Goal: Complete application form

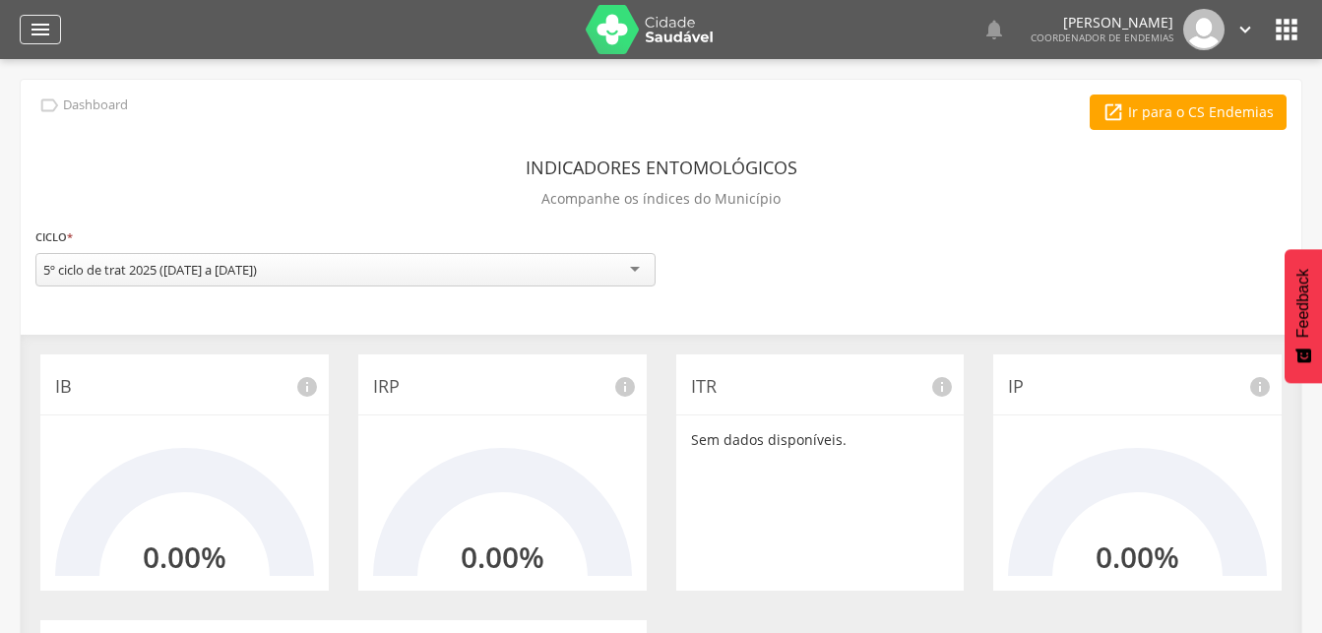
click at [39, 34] on icon "" at bounding box center [41, 30] width 24 height 24
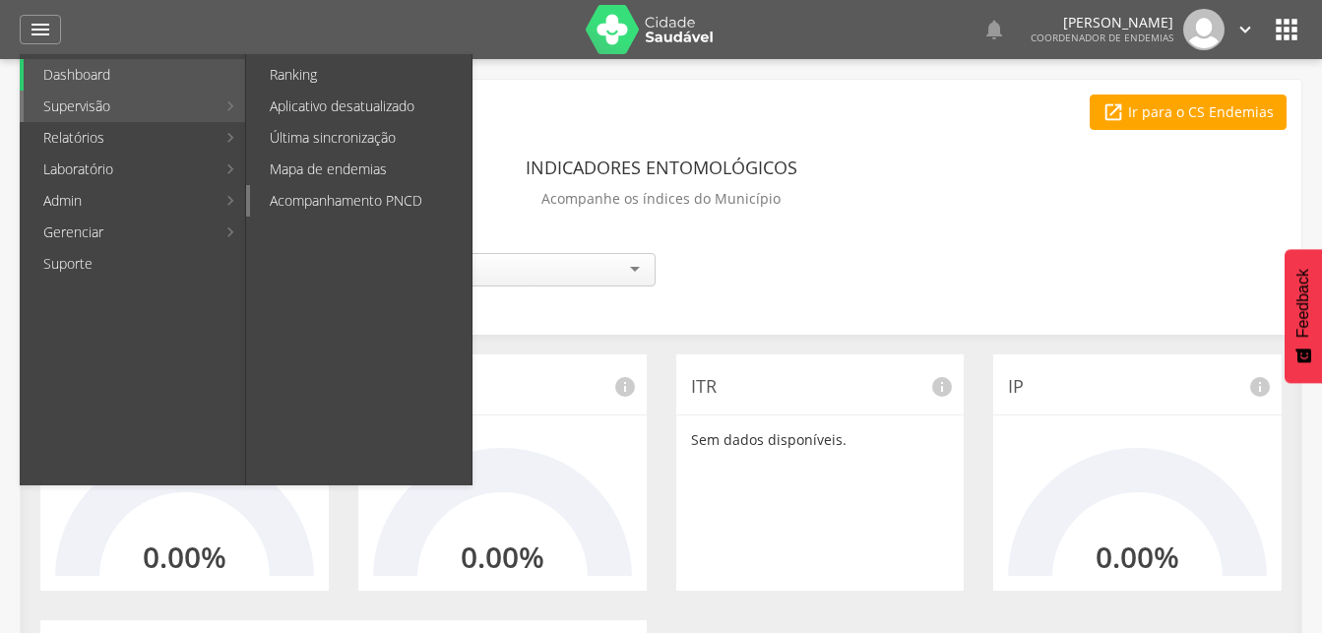
click at [310, 200] on link "Acompanhamento PNCD" at bounding box center [361, 201] width 222 height 32
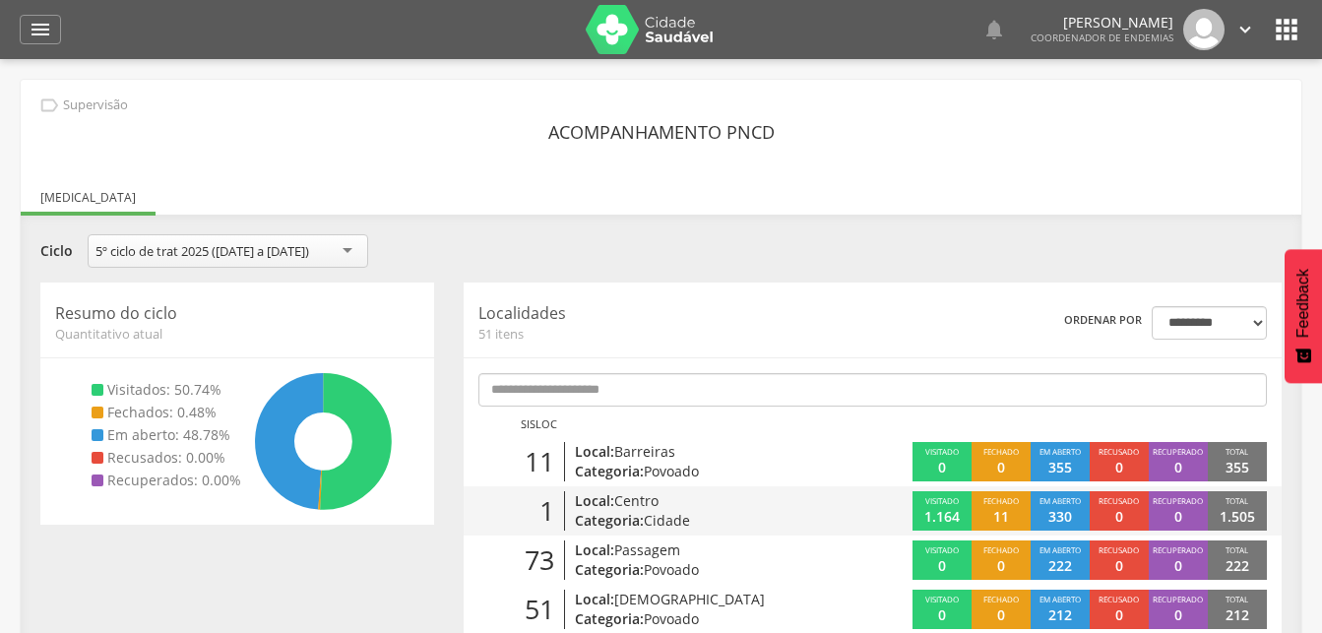
click at [633, 501] on span "Centro" at bounding box center [636, 500] width 44 height 19
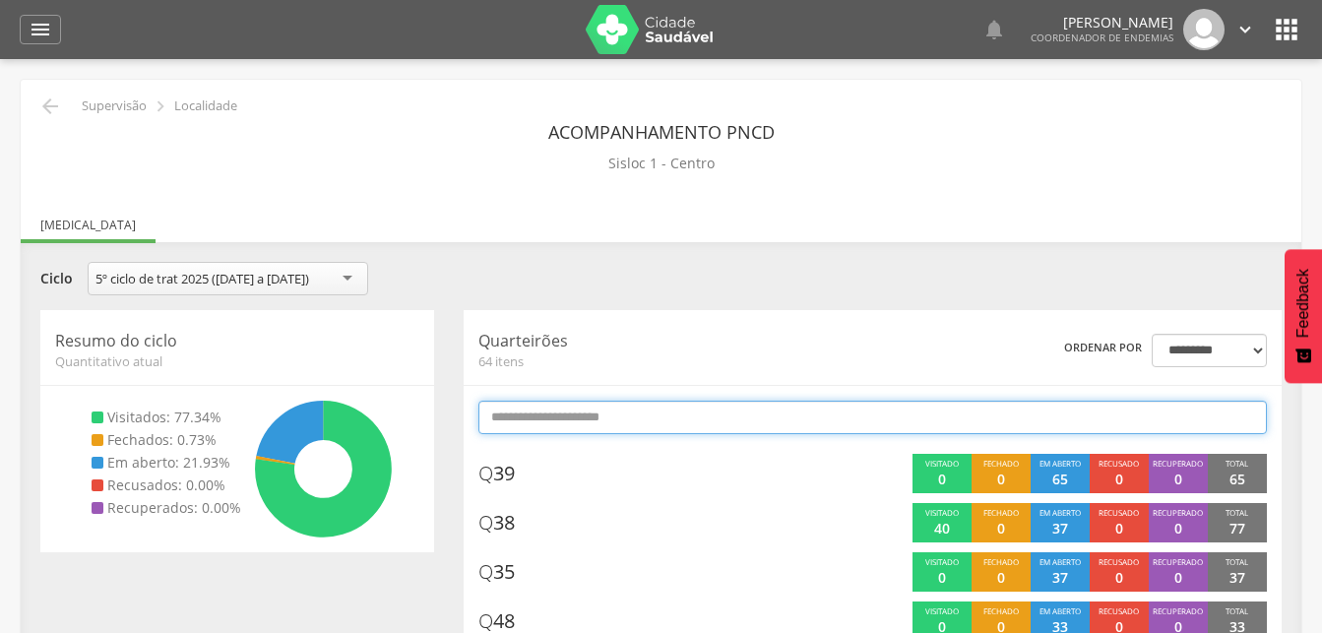
click at [591, 414] on input "text" at bounding box center [873, 417] width 789 height 33
type input "*"
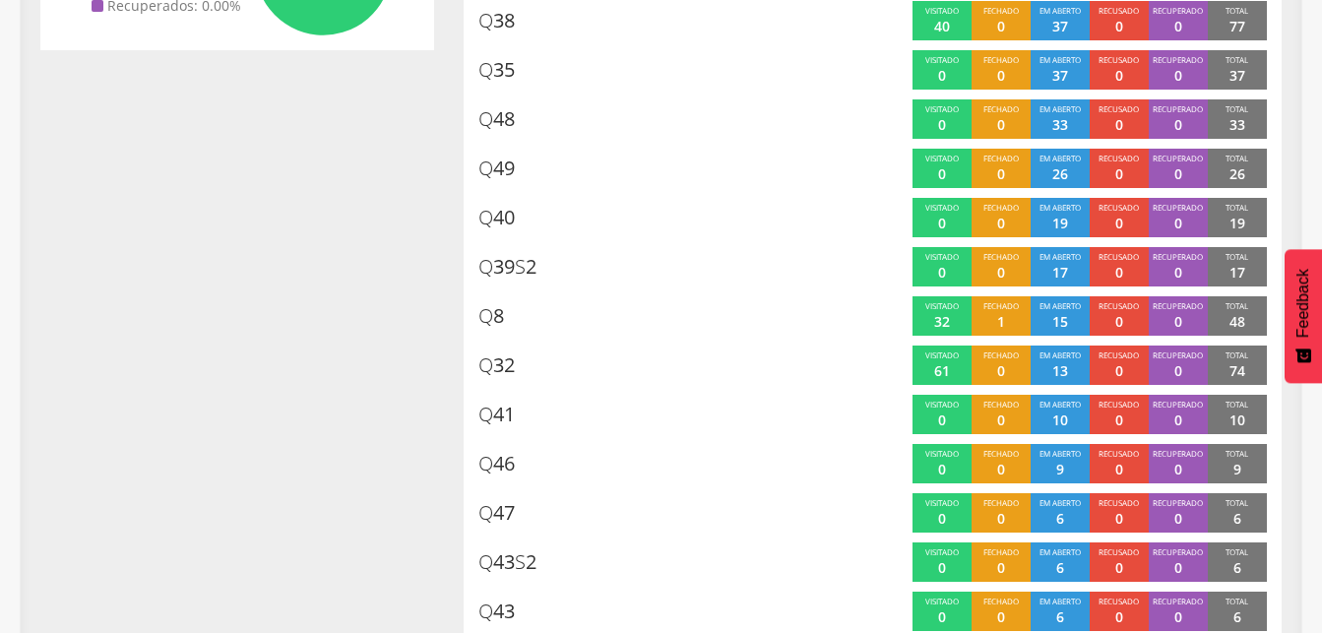
scroll to position [408, 0]
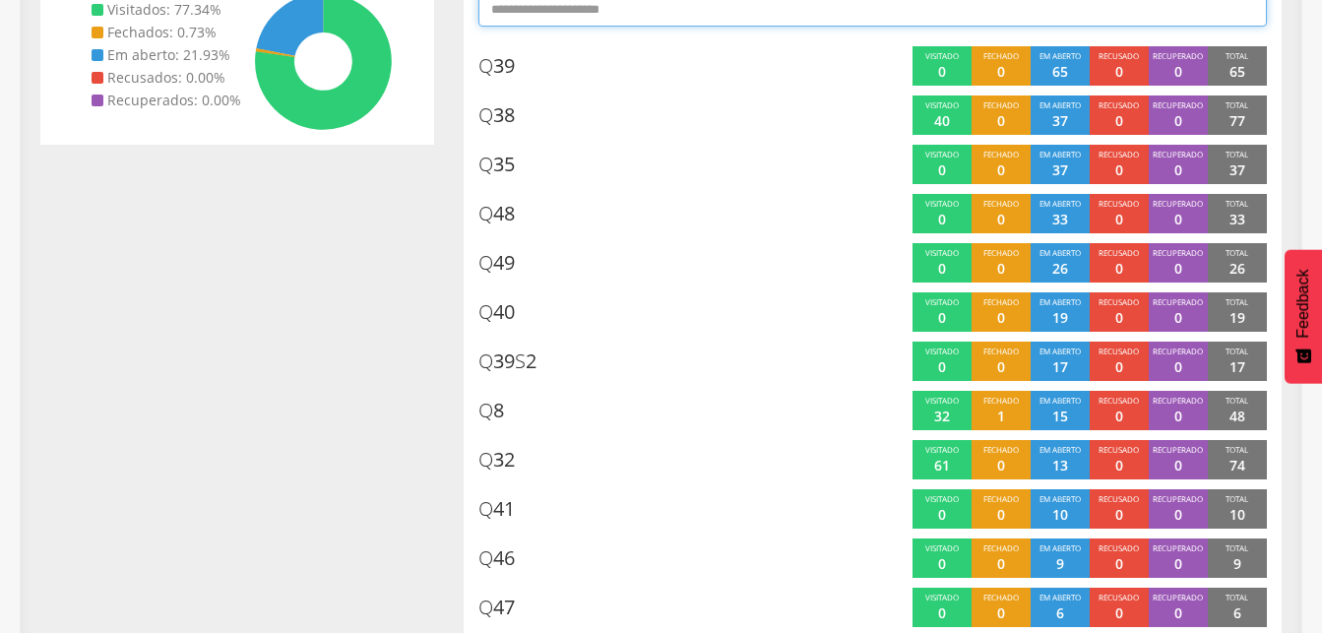
type input "*"
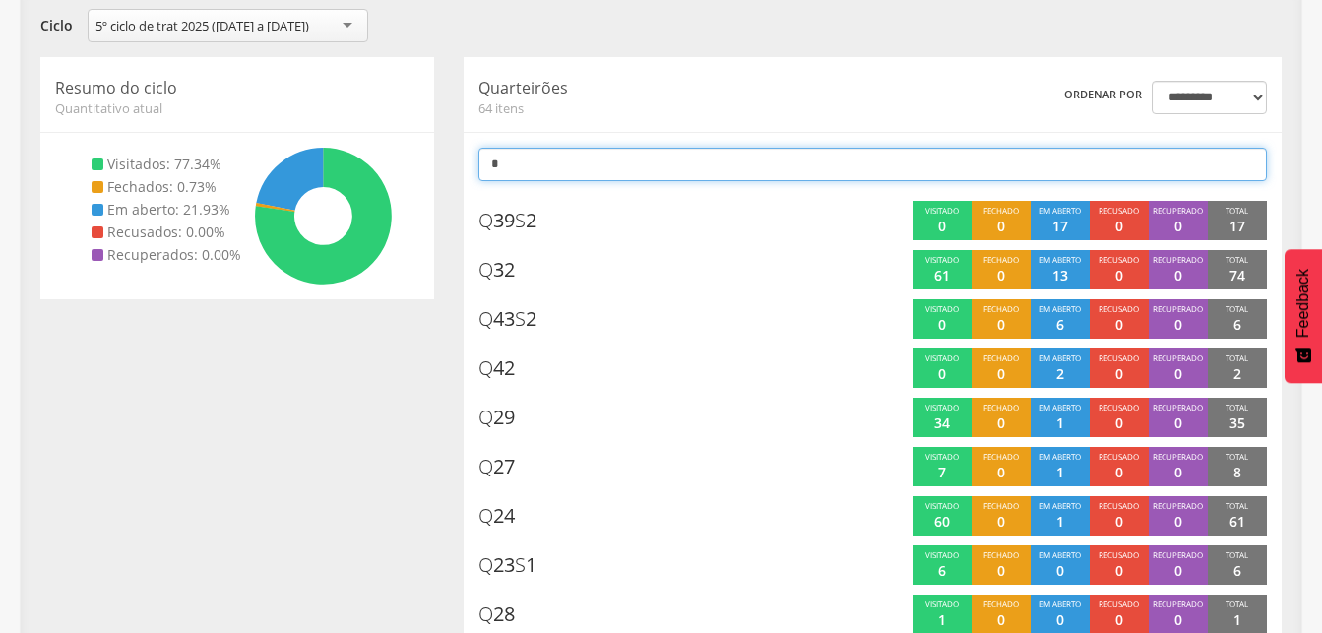
scroll to position [235, 0]
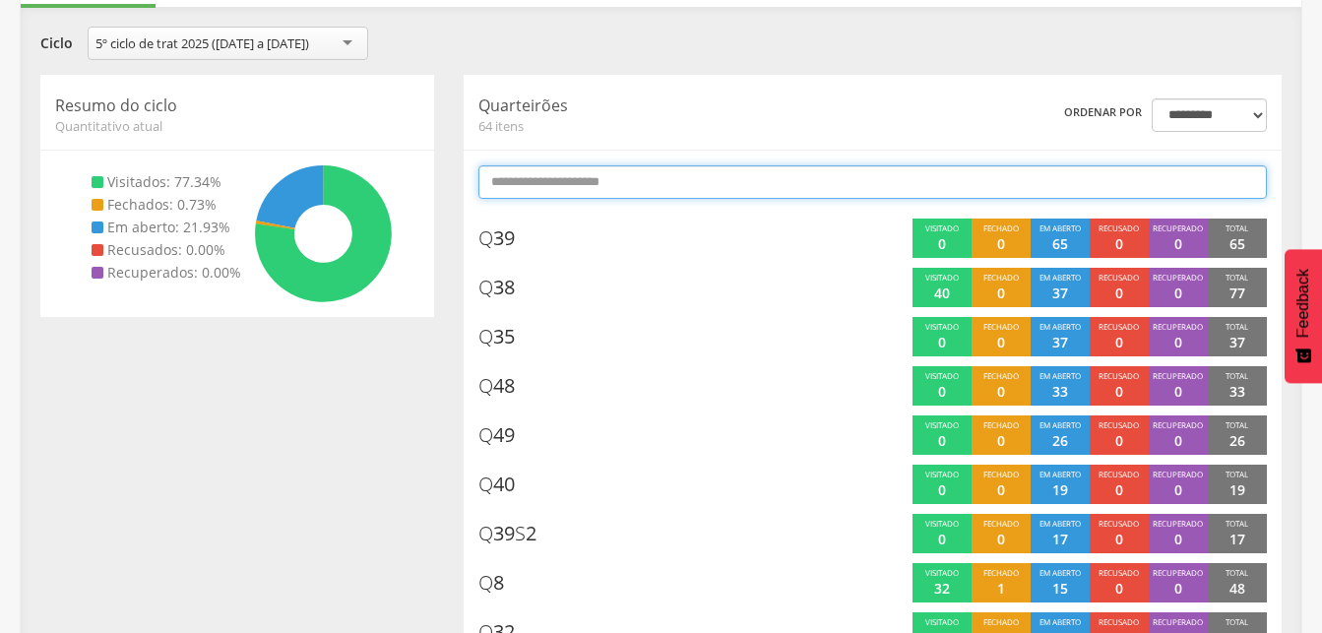
type input "*"
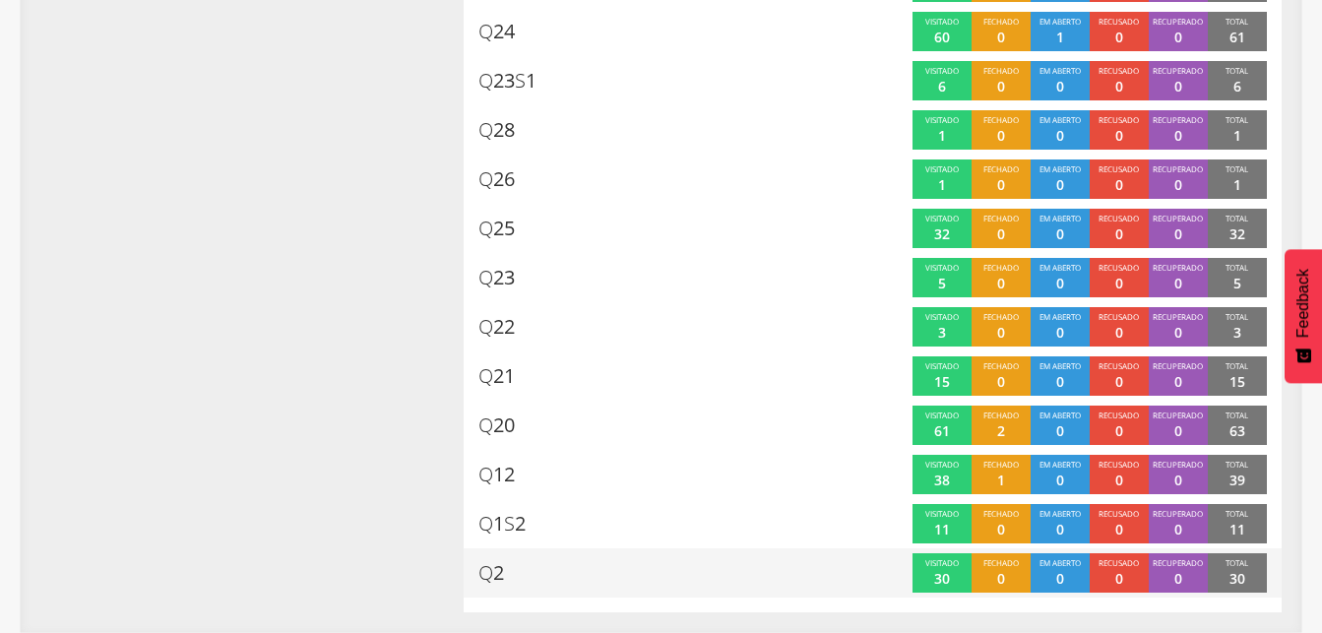
scroll to position [408, 0]
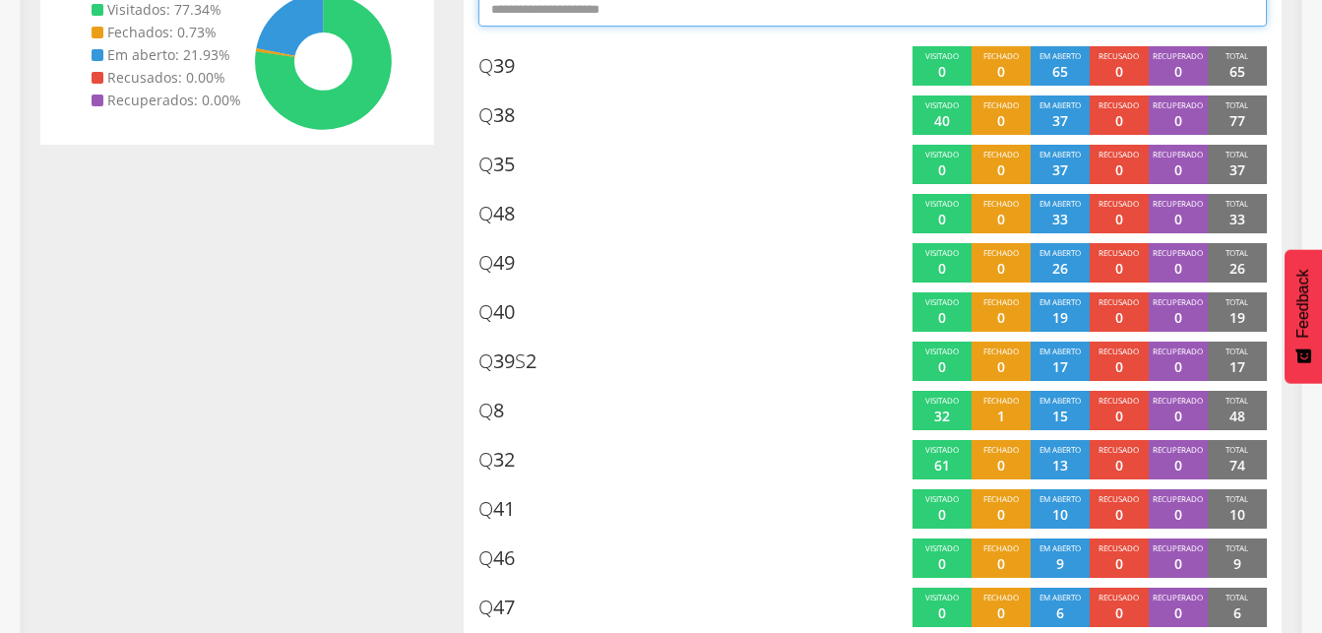
type input "*"
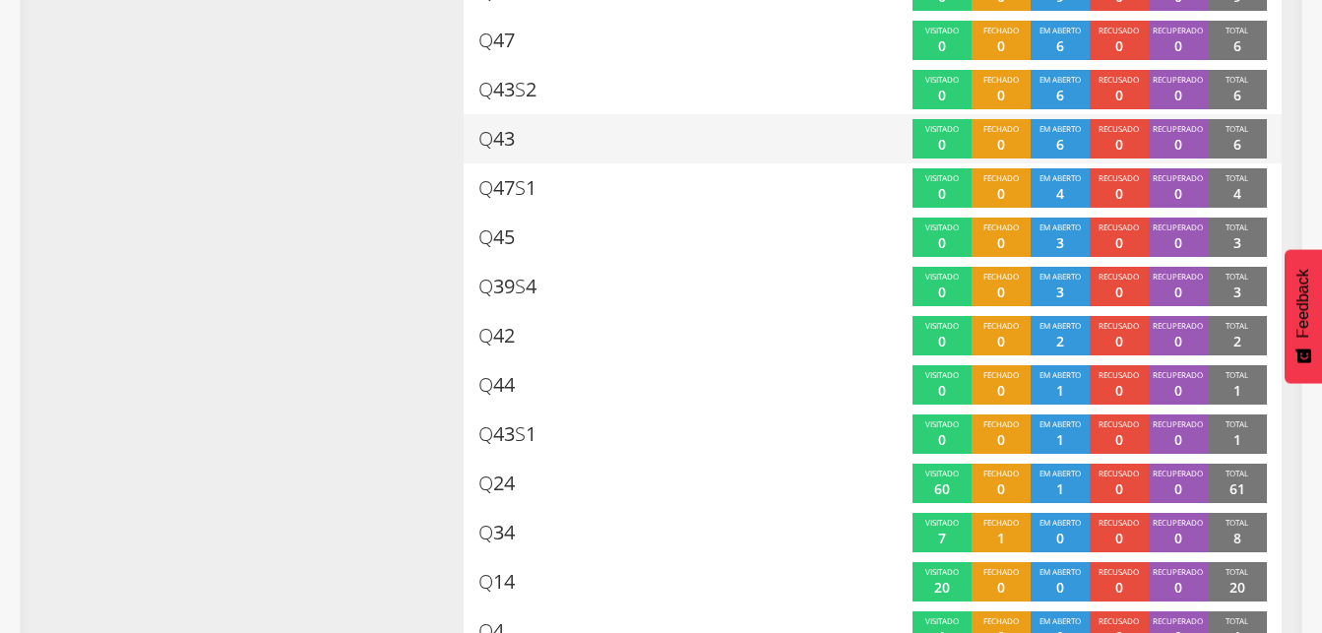
scroll to position [737, 0]
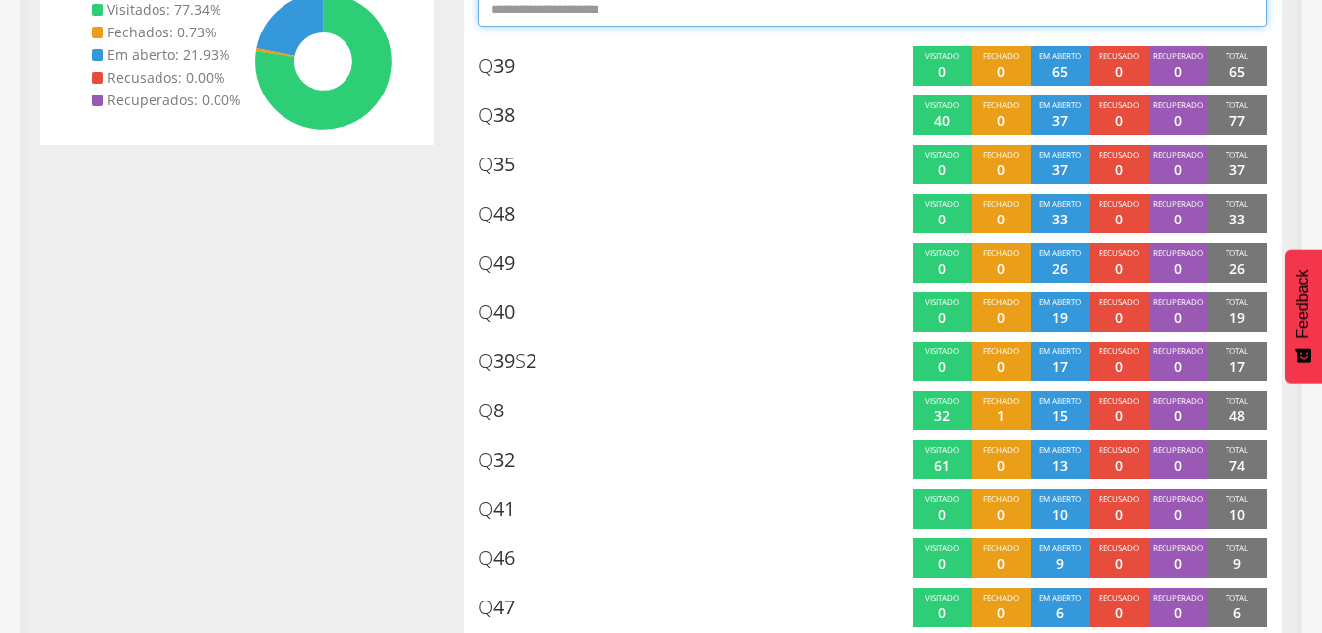
type input "*"
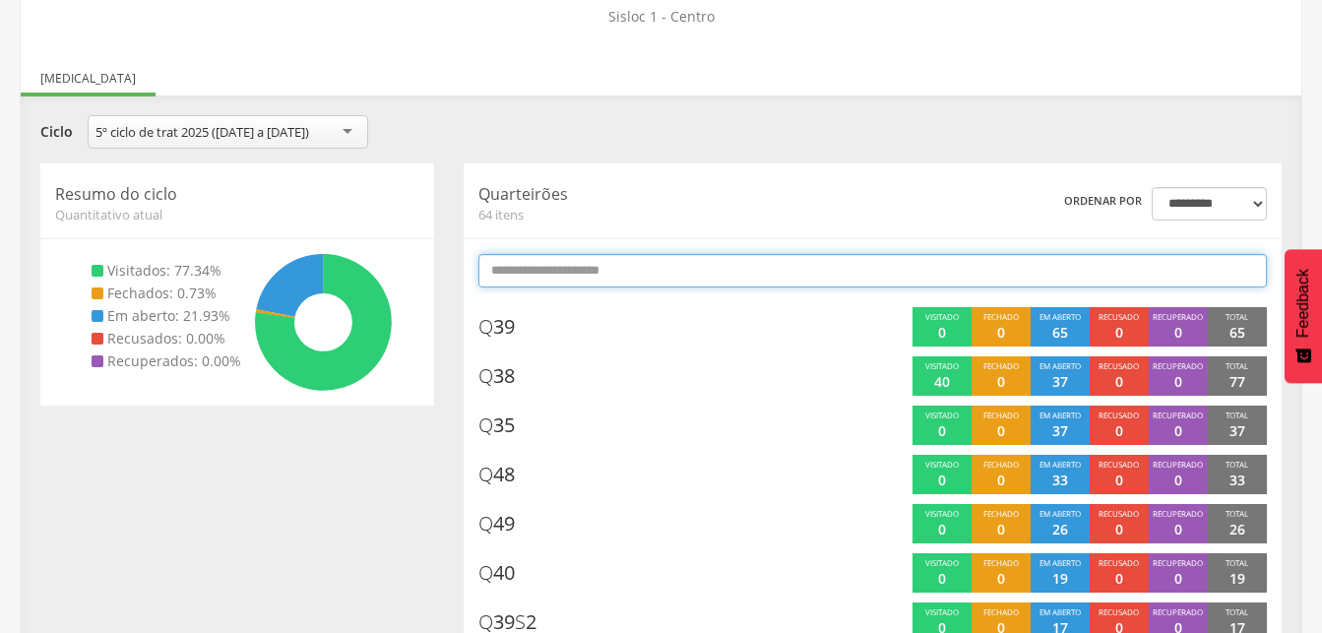
type input "*"
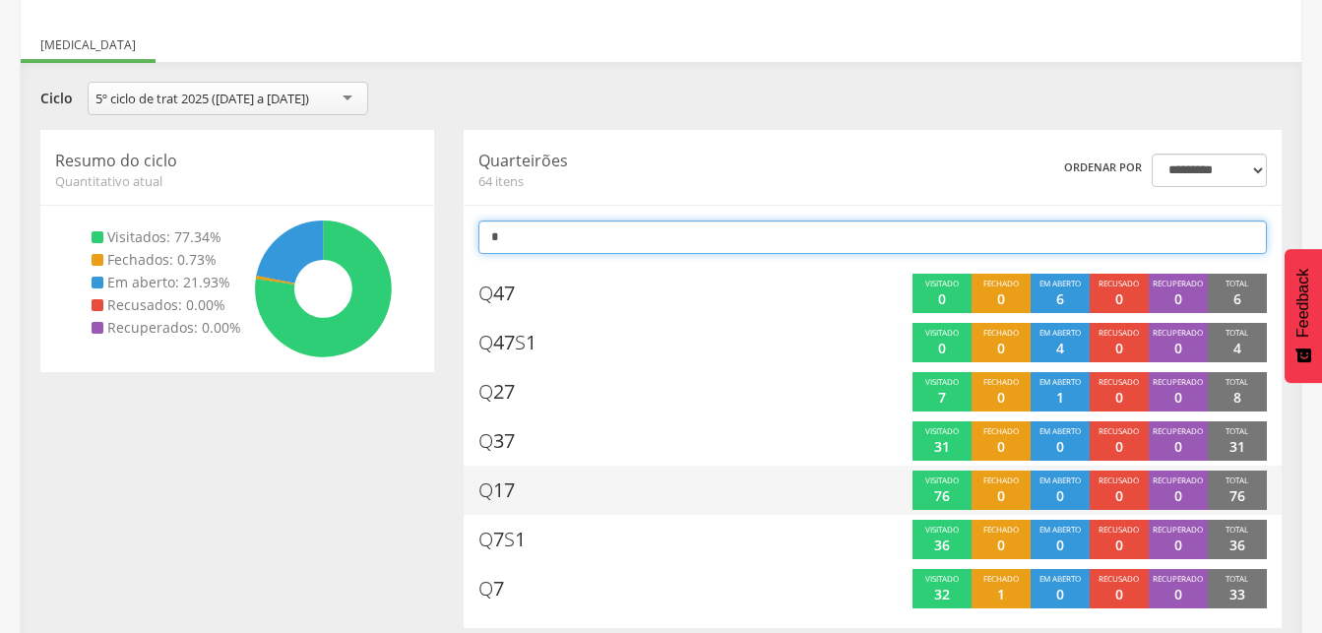
scroll to position [196, 0]
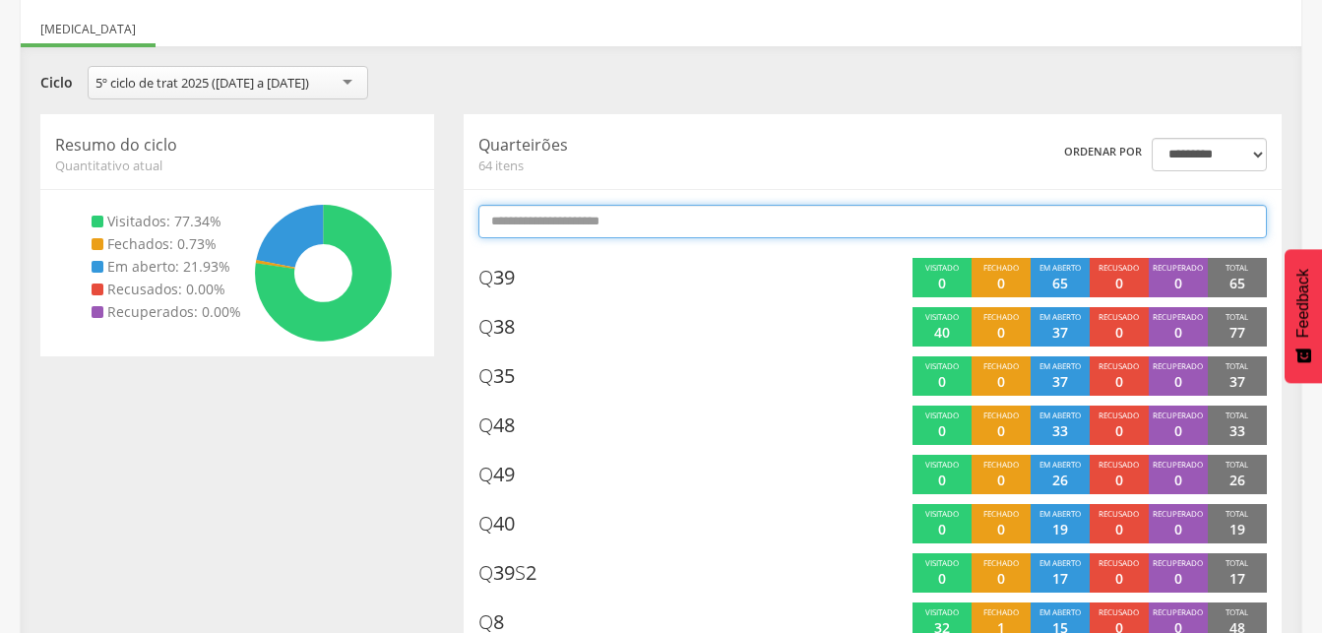
type input "*"
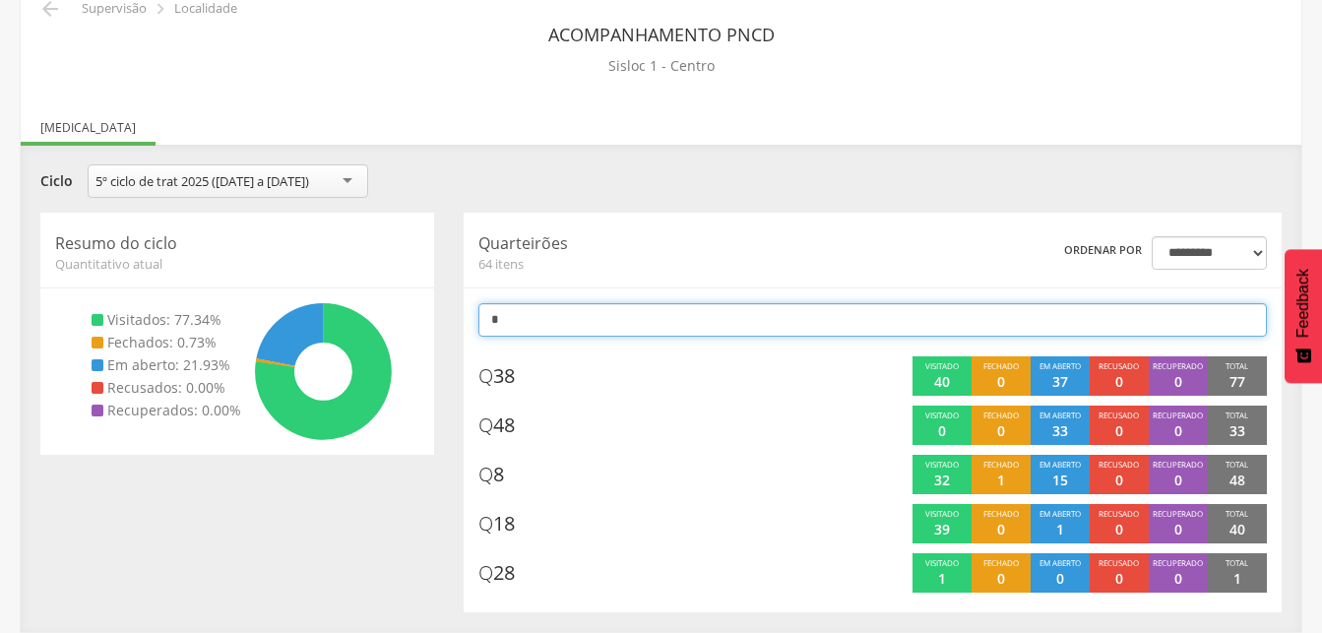
scroll to position [97, 0]
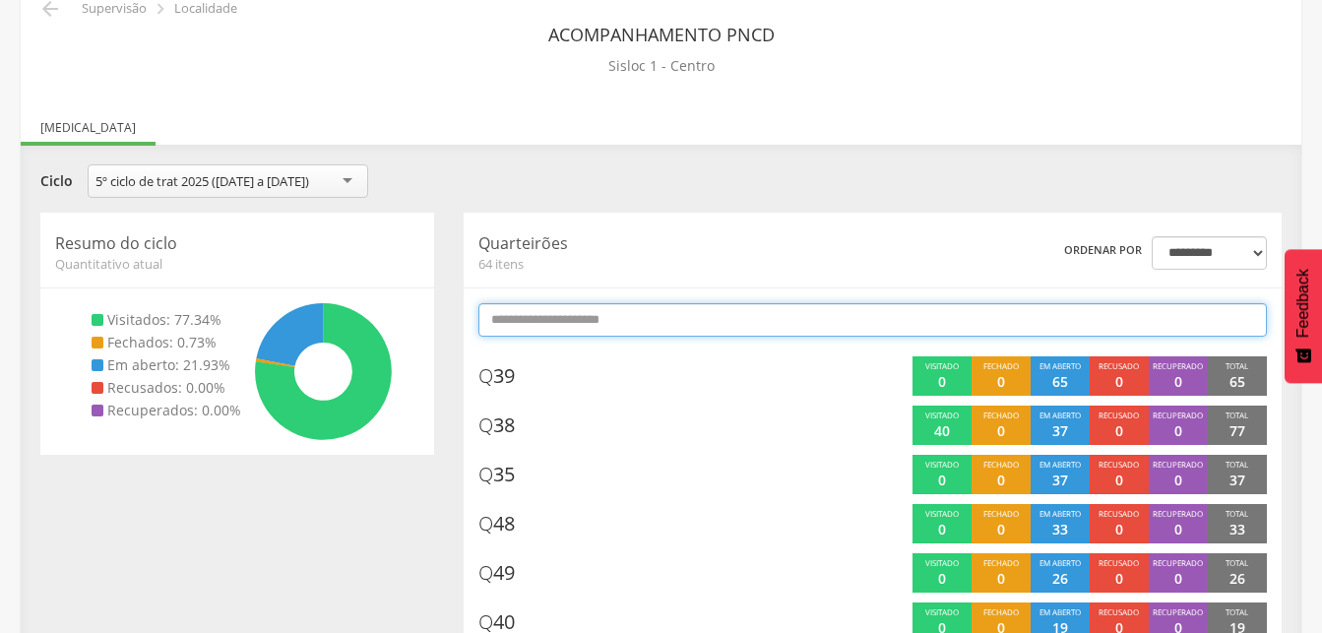
type input "*"
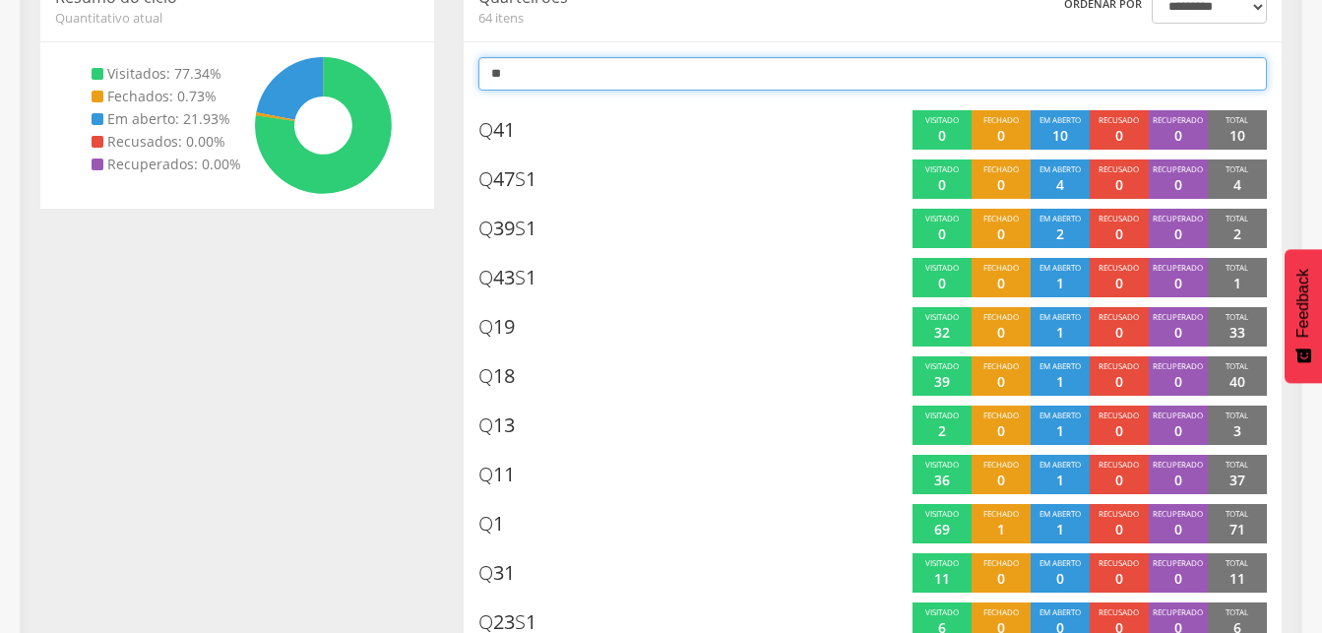
scroll to position [59, 0]
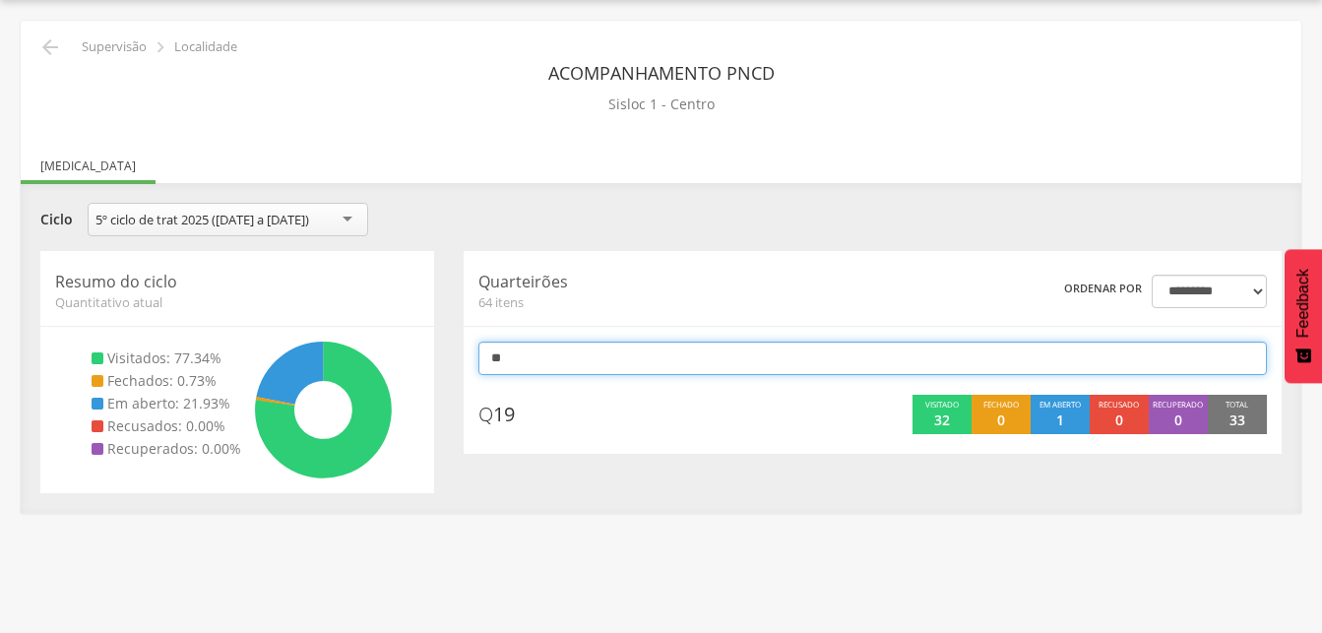
type input "*"
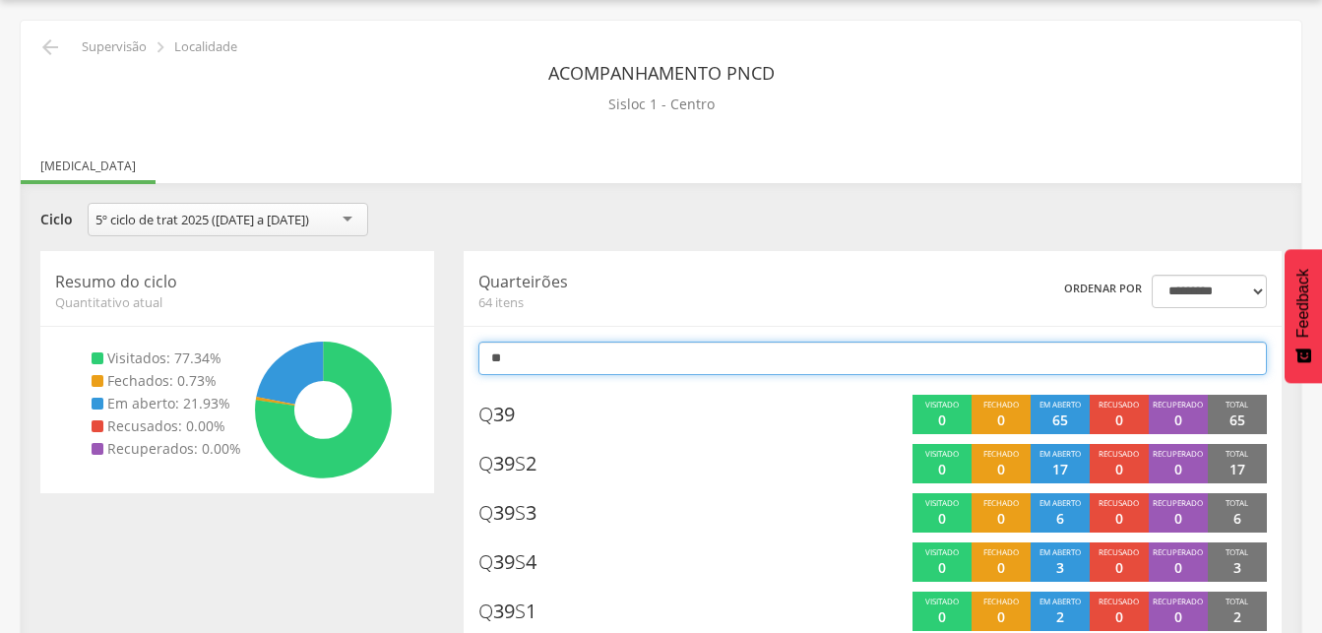
type input "*"
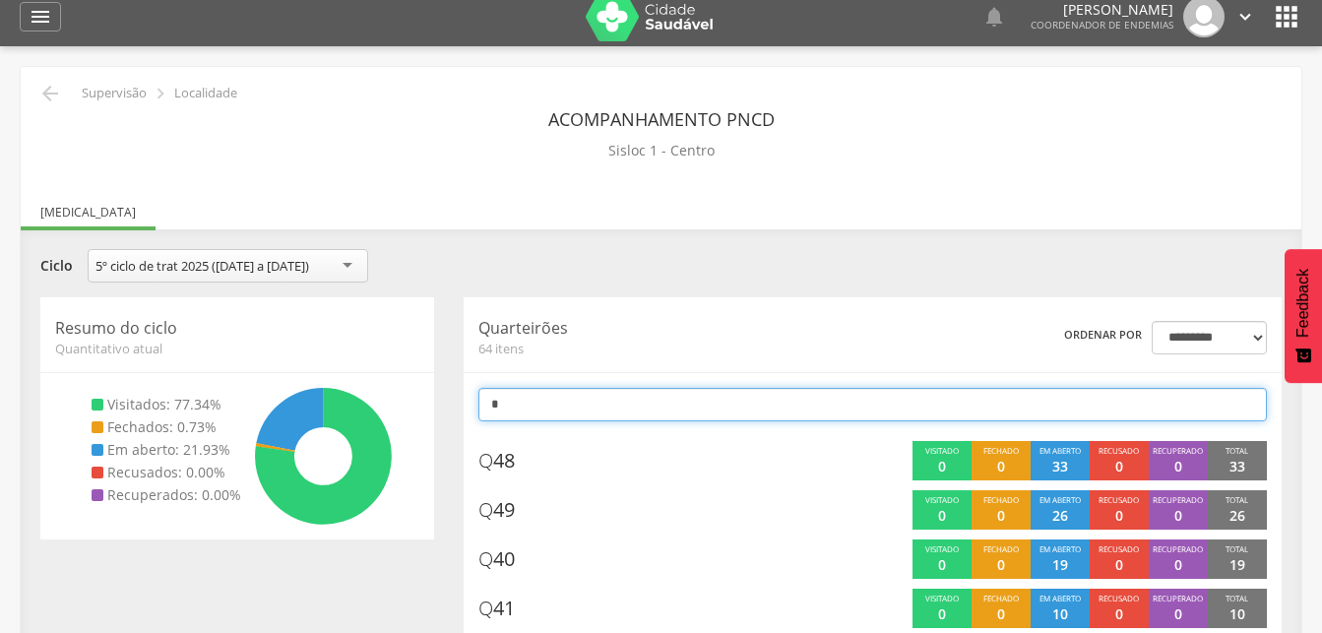
scroll to position [0, 0]
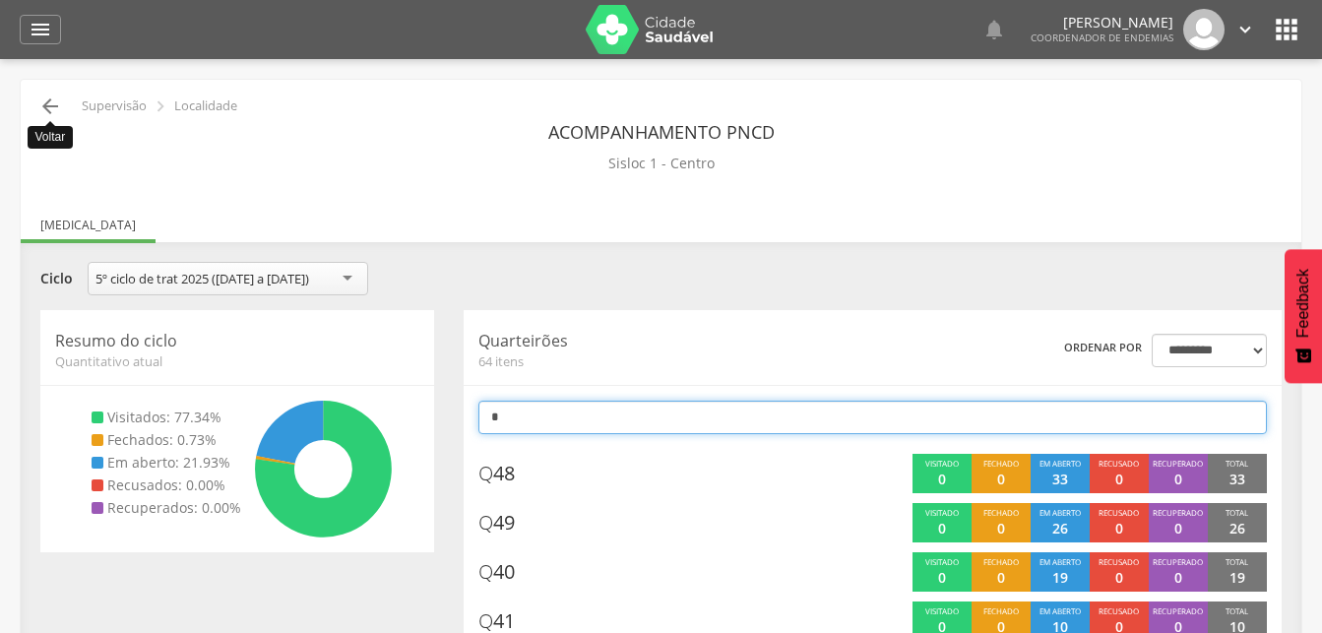
type input "*"
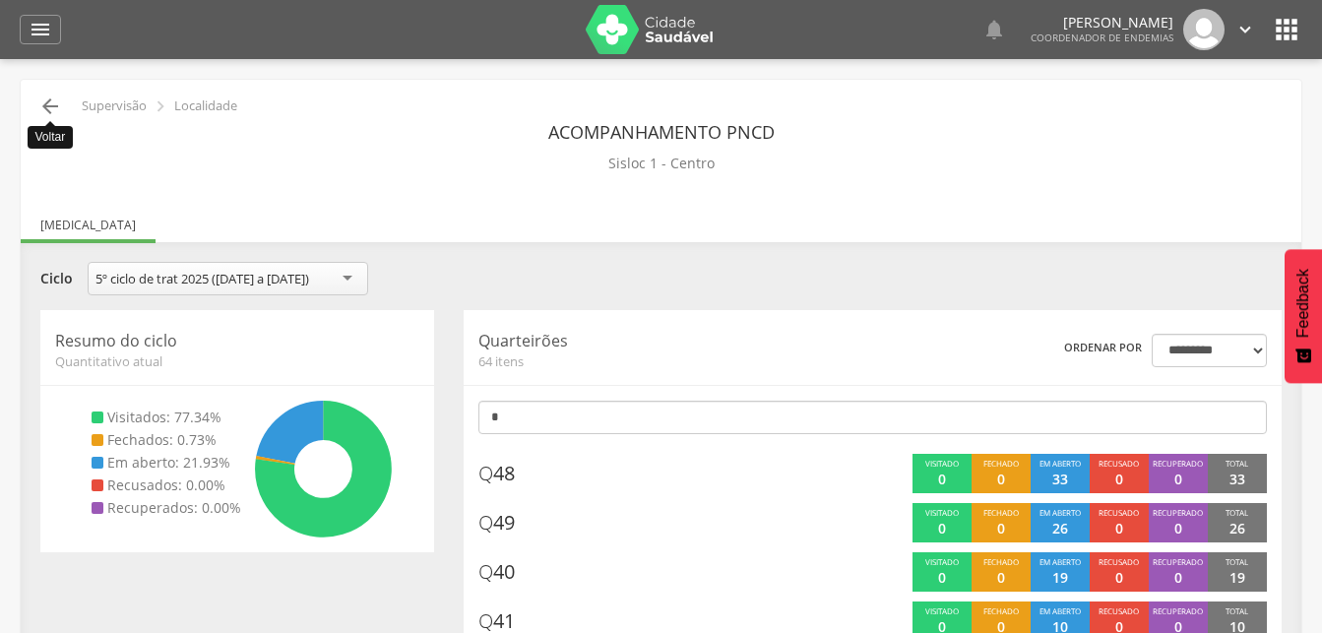
click at [52, 101] on icon "" at bounding box center [50, 107] width 24 height 24
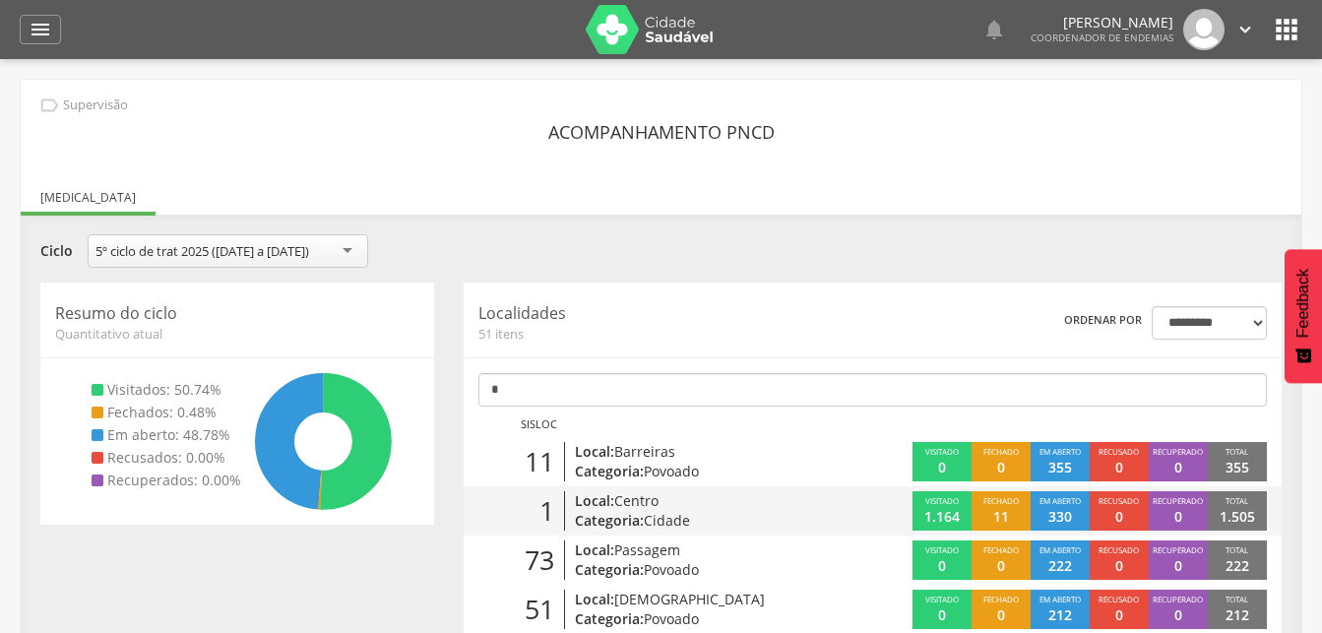
click at [621, 498] on span "Centro" at bounding box center [636, 500] width 44 height 19
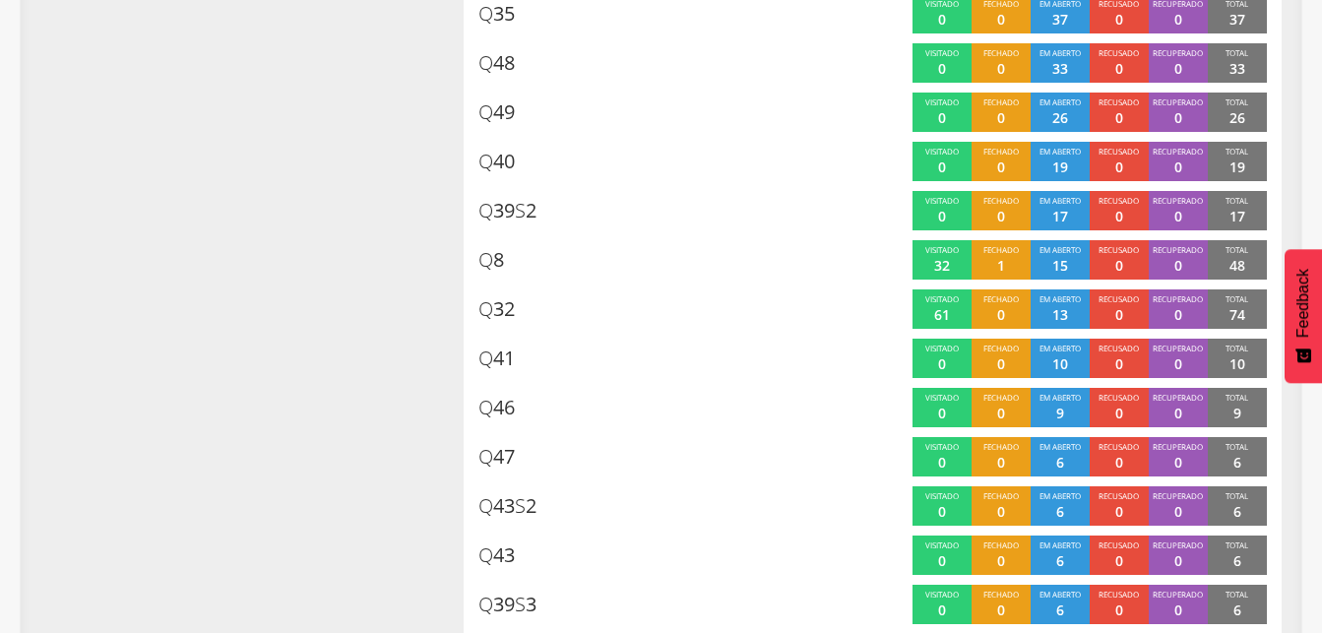
scroll to position [603, 0]
